Goal: Task Accomplishment & Management: Manage account settings

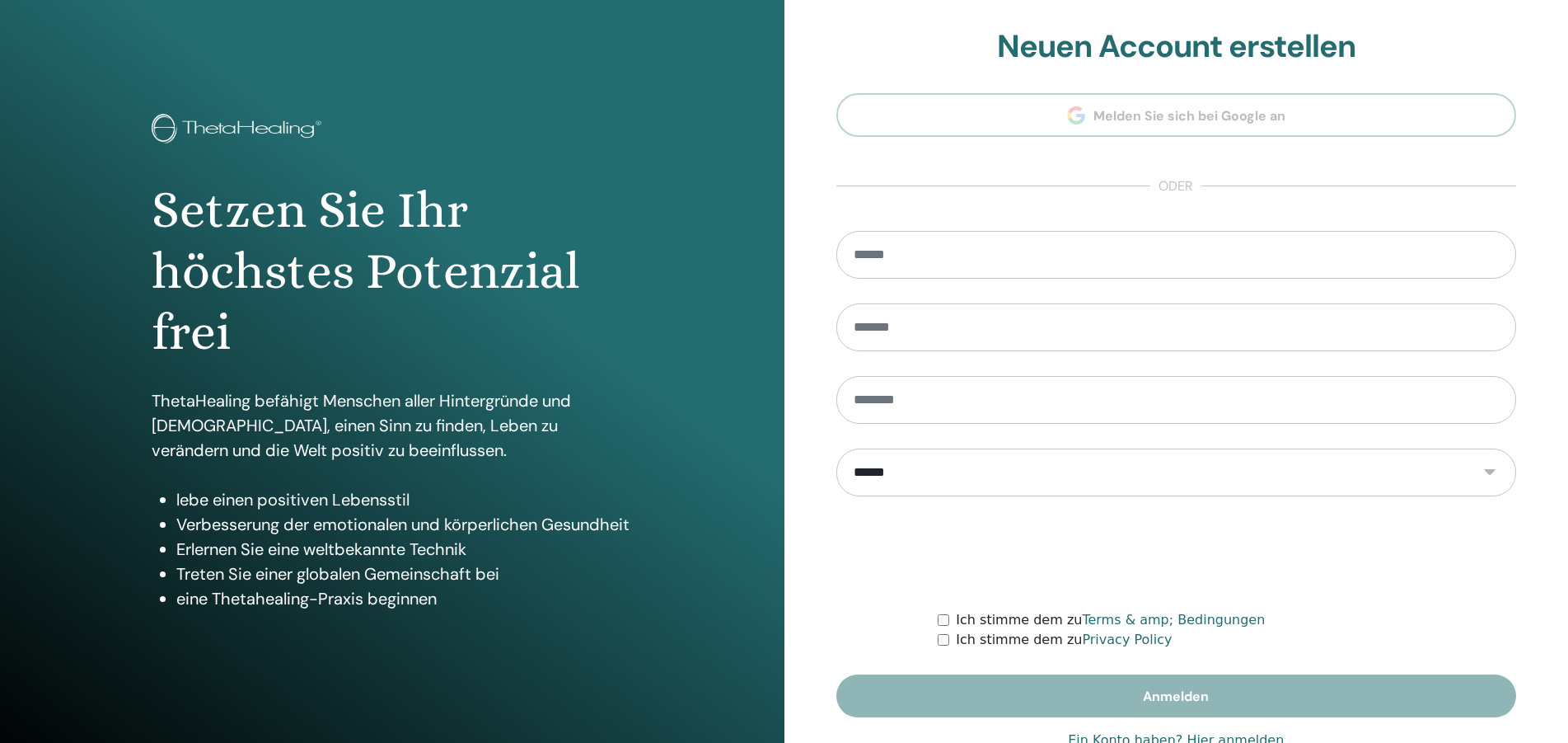
click at [1232, 738] on link "Ein Konto haben? Hier anmelden" at bounding box center [1175, 740] width 216 height 19
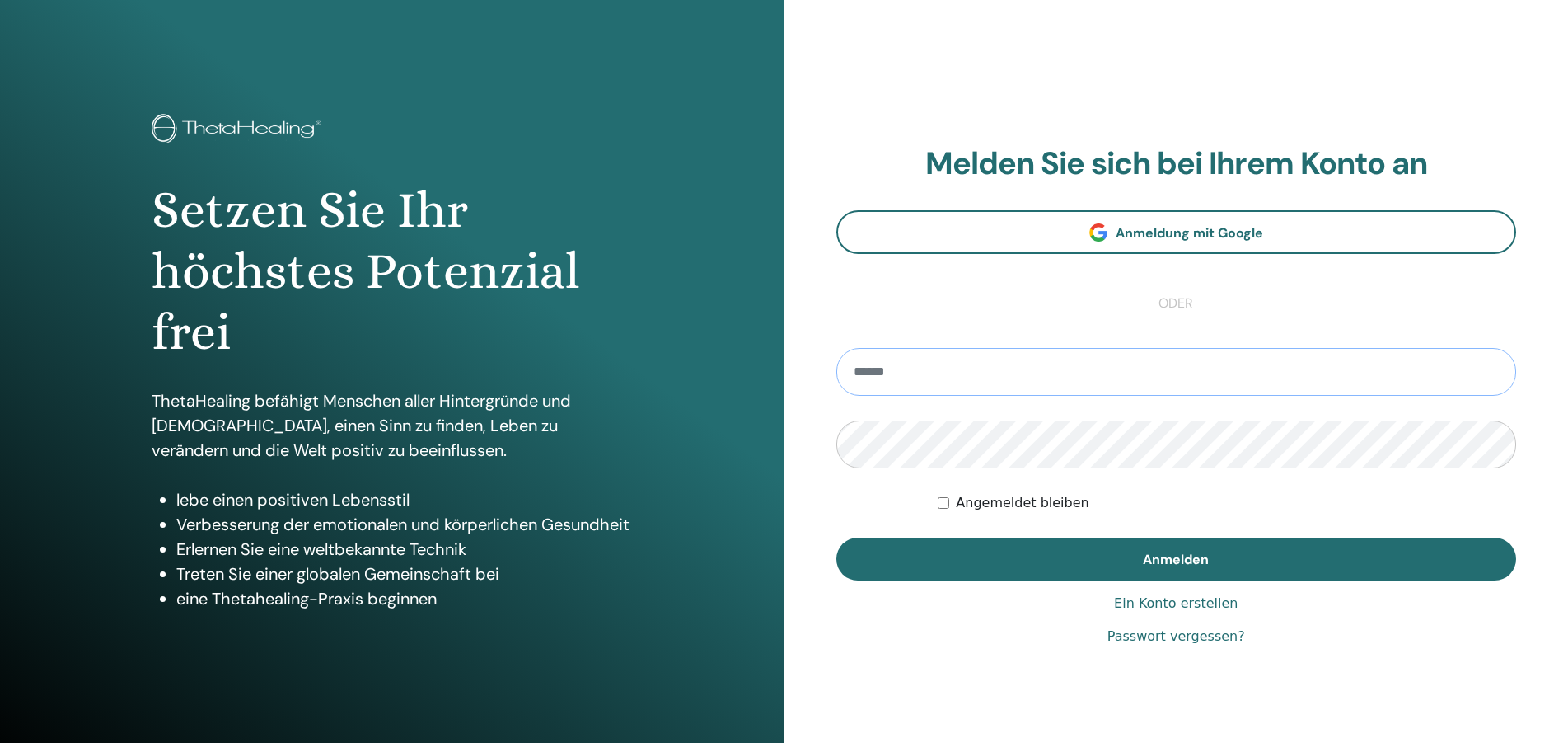
click at [1025, 379] on input "email" at bounding box center [1177, 372] width 681 height 47
type input "**********"
click at [970, 493] on label "Angemeldet bleiben" at bounding box center [1021, 503] width 133 height 19
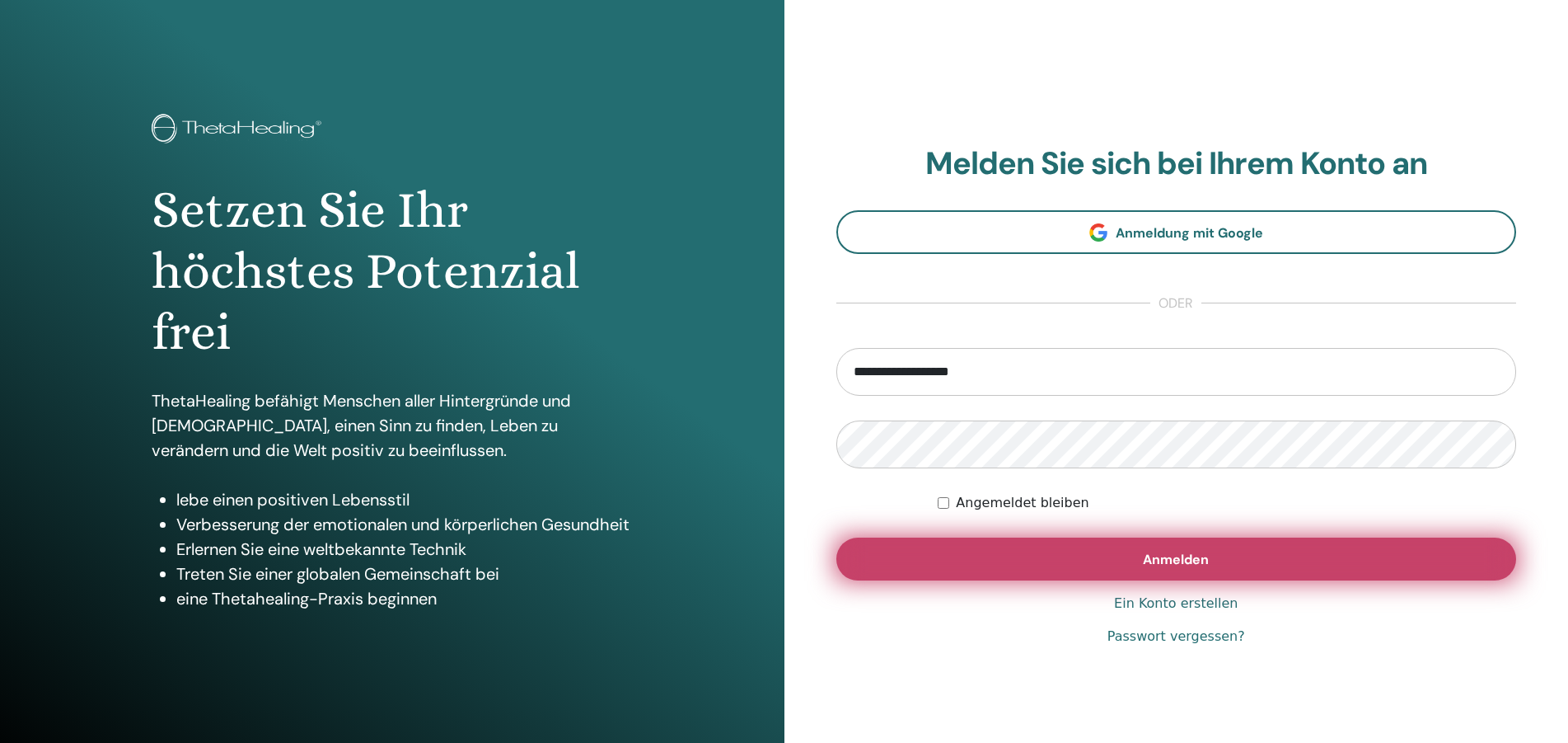
click at [1161, 565] on span "Anmelden" at bounding box center [1176, 559] width 66 height 17
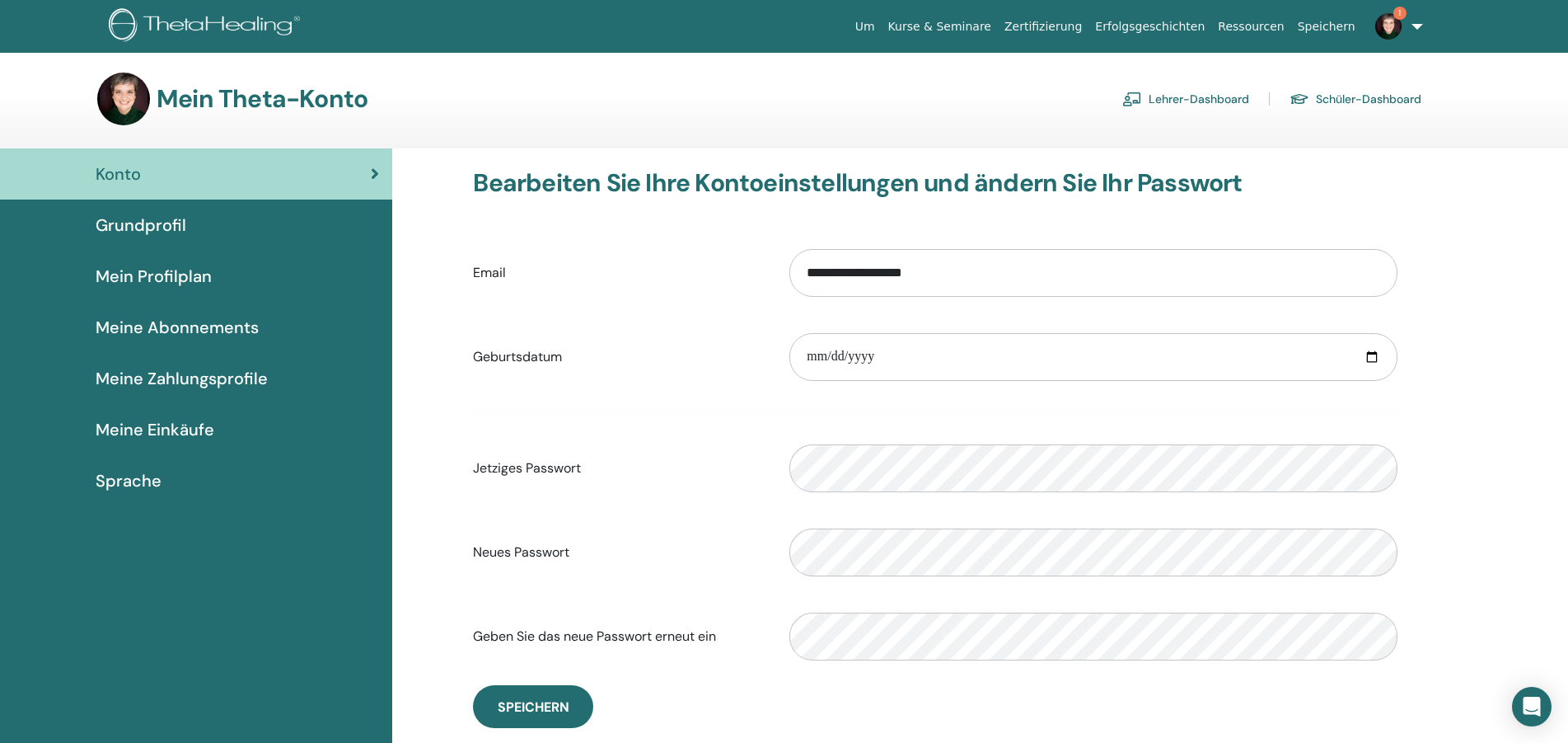
click at [1185, 98] on link "Lehrer-Dashboard" at bounding box center [1185, 99] width 127 height 26
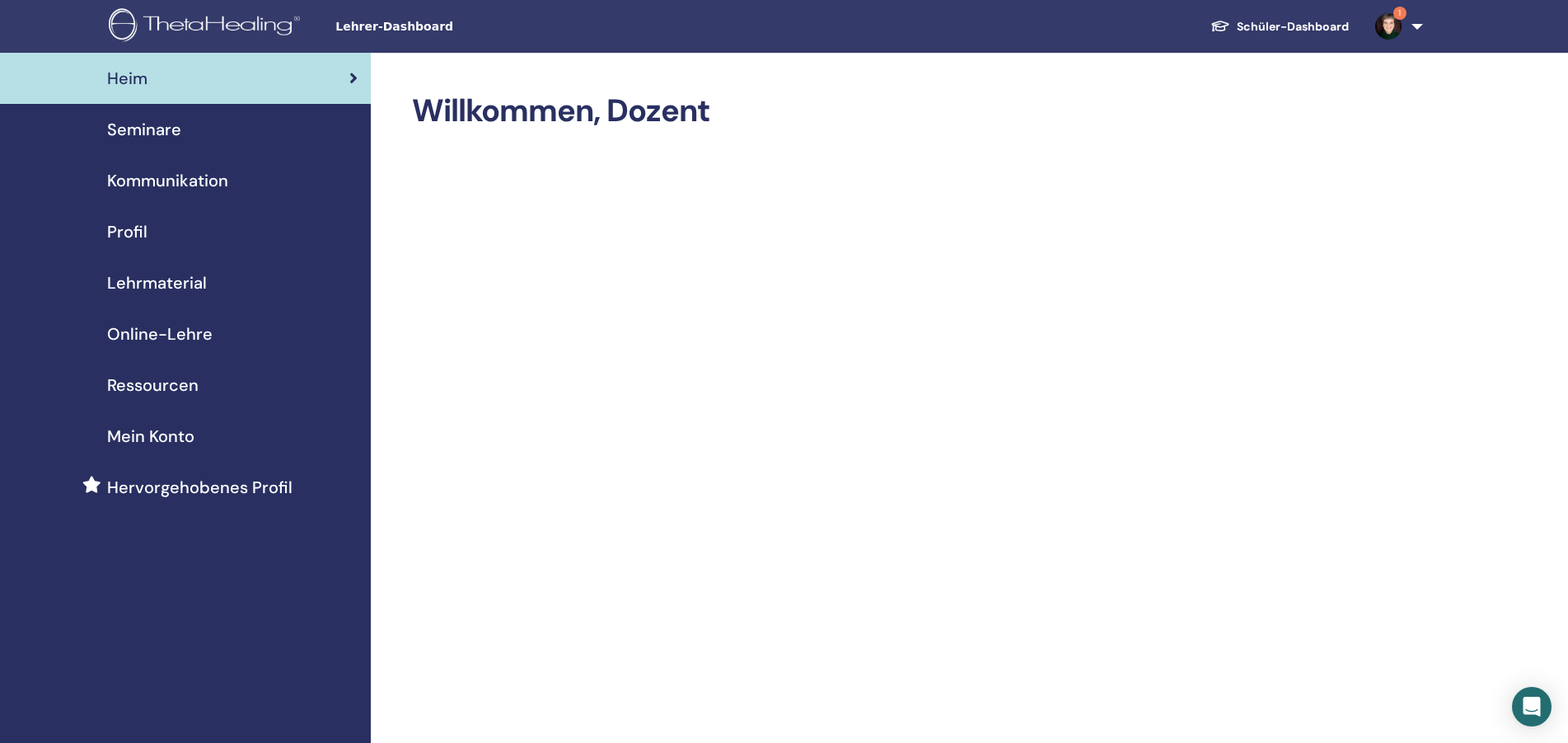
click at [132, 124] on span "Seminare" at bounding box center [144, 130] width 74 height 25
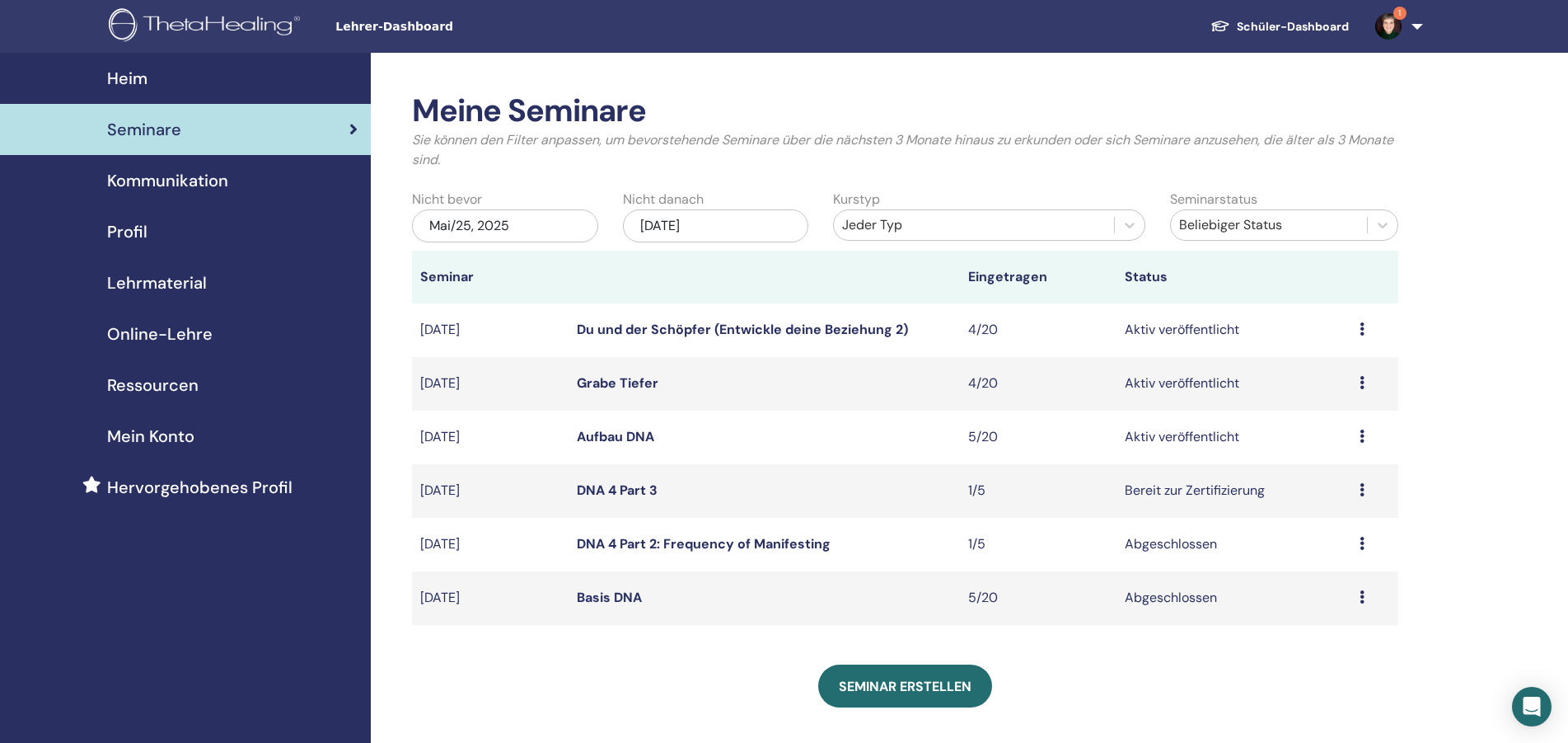
click at [1364, 433] on icon at bounding box center [1362, 436] width 5 height 14
click at [1323, 489] on link "Teilnehmer" at bounding box center [1319, 496] width 67 height 17
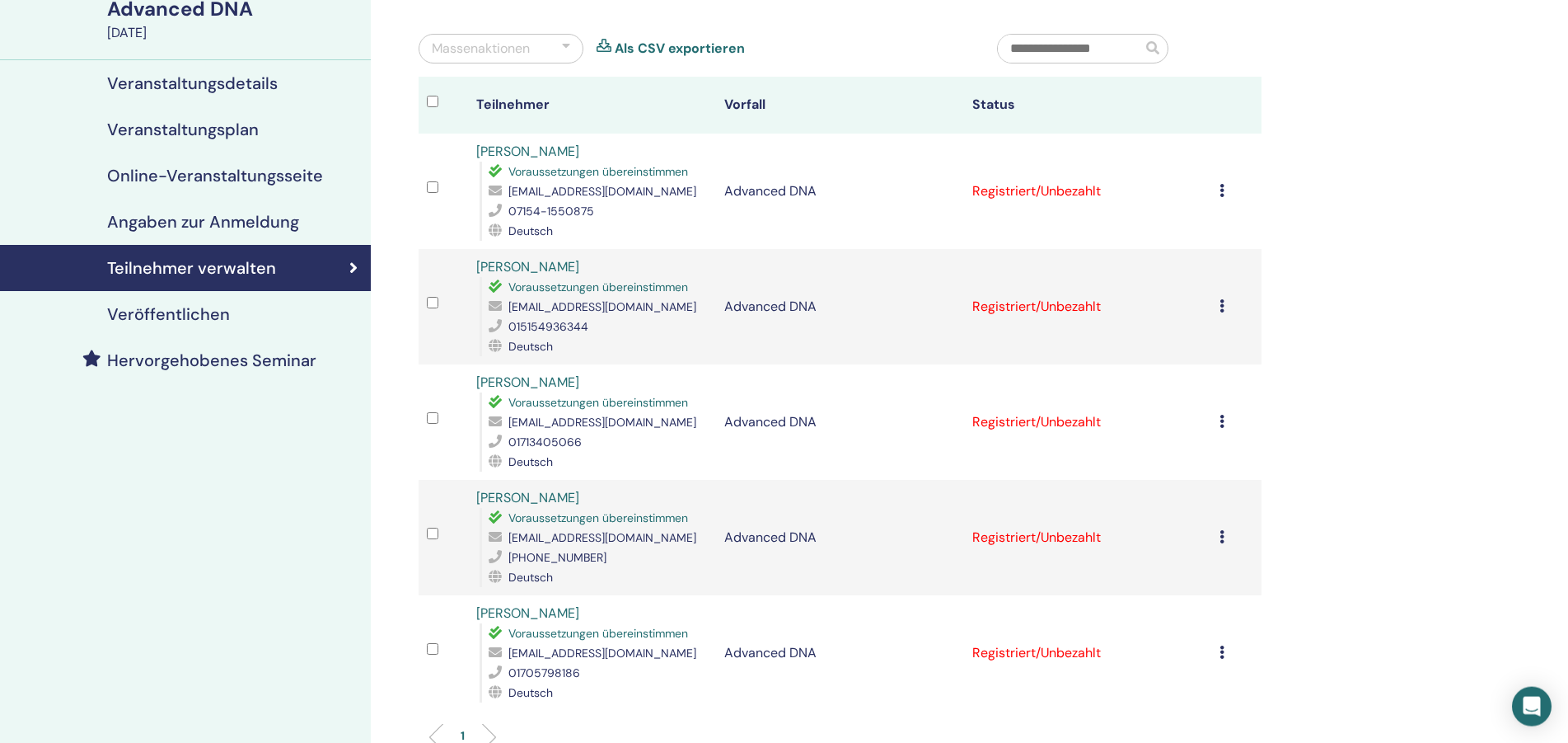
scroll to position [168, 0]
